Goal: Task Accomplishment & Management: Use online tool/utility

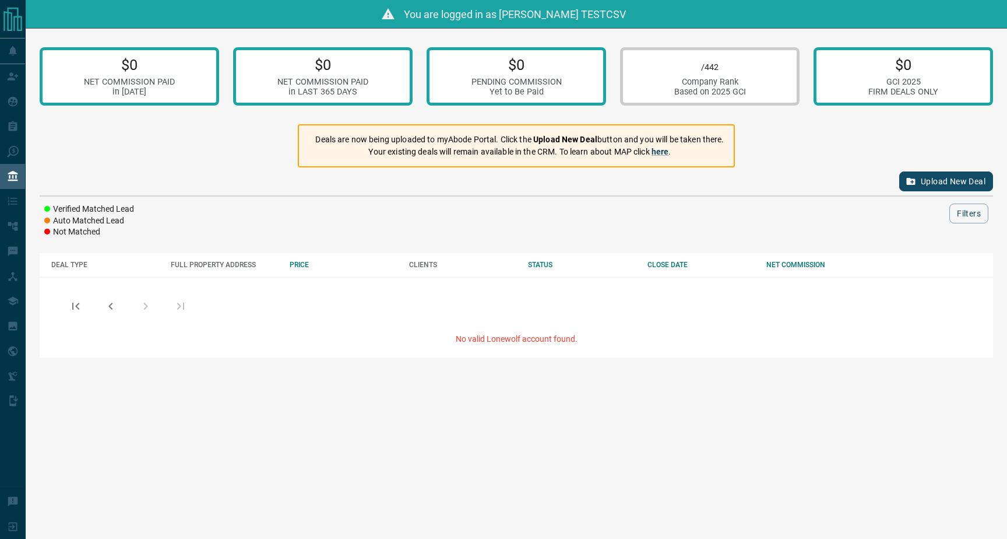
click at [942, 187] on button "Upload New Deal" at bounding box center [946, 181] width 94 height 20
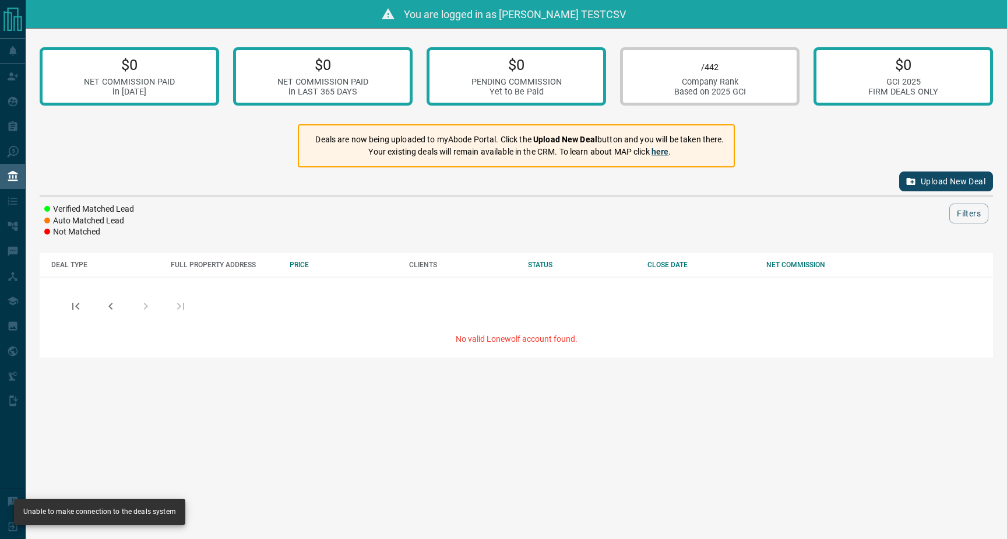
click at [942, 187] on button "Upload New Deal" at bounding box center [946, 181] width 94 height 20
click at [942, 187] on div "Upload New Deal" at bounding box center [516, 181] width 953 height 28
